Goal: Navigation & Orientation: Find specific page/section

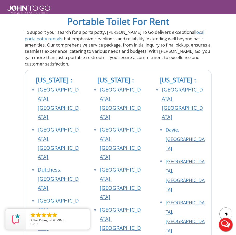
scroll to position [2803, 0]
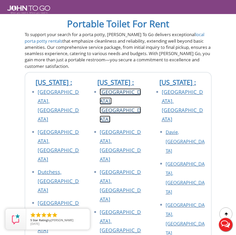
click at [126, 88] on link "[GEOGRAPHIC_DATA], [GEOGRAPHIC_DATA]" at bounding box center [120, 105] width 41 height 34
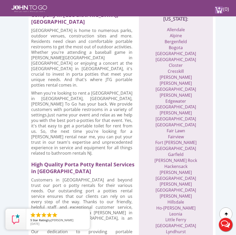
scroll to position [234, 0]
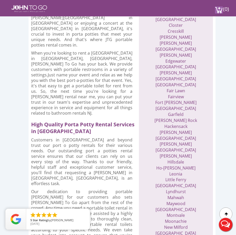
click at [158, 182] on li "Lodi" at bounding box center [176, 185] width 51 height 6
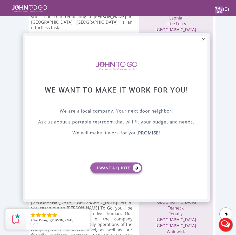
scroll to position [0, 0]
